Goal: Transaction & Acquisition: Purchase product/service

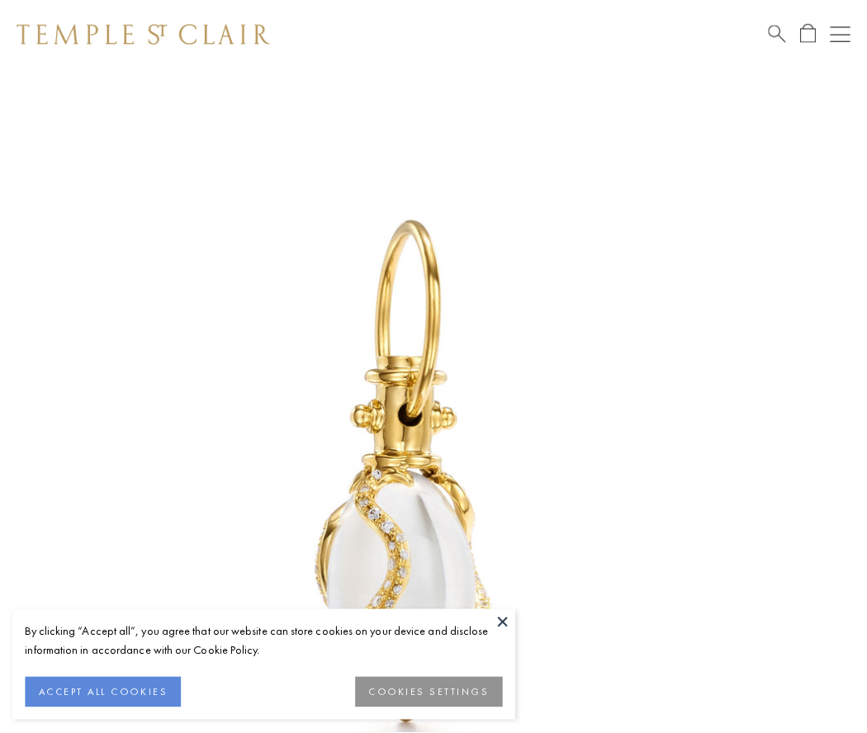
scroll to position [27, 0]
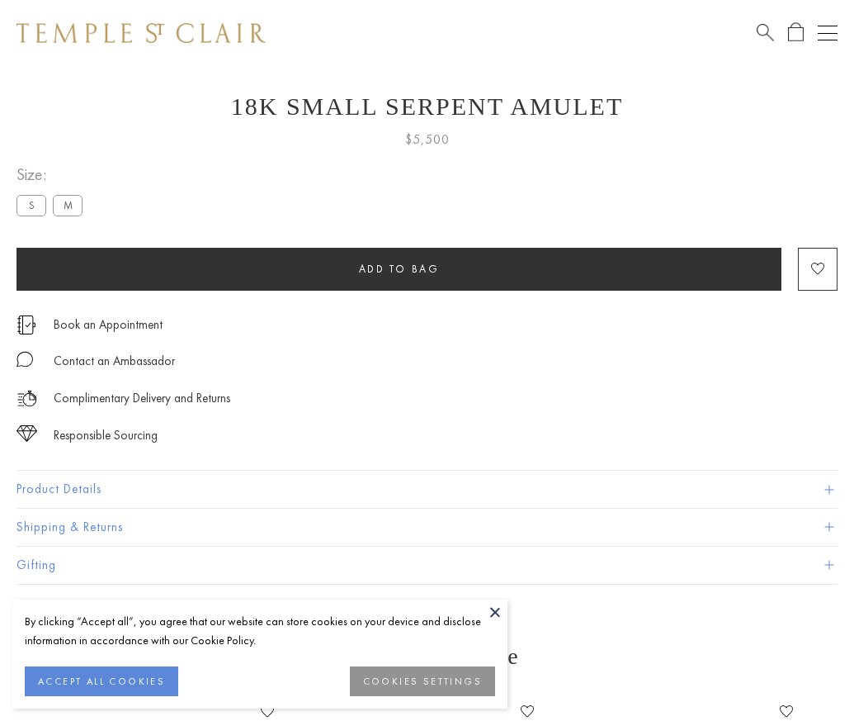
click at [399, 268] on span "Add to bag" at bounding box center [399, 269] width 81 height 14
